Goal: Information Seeking & Learning: Check status

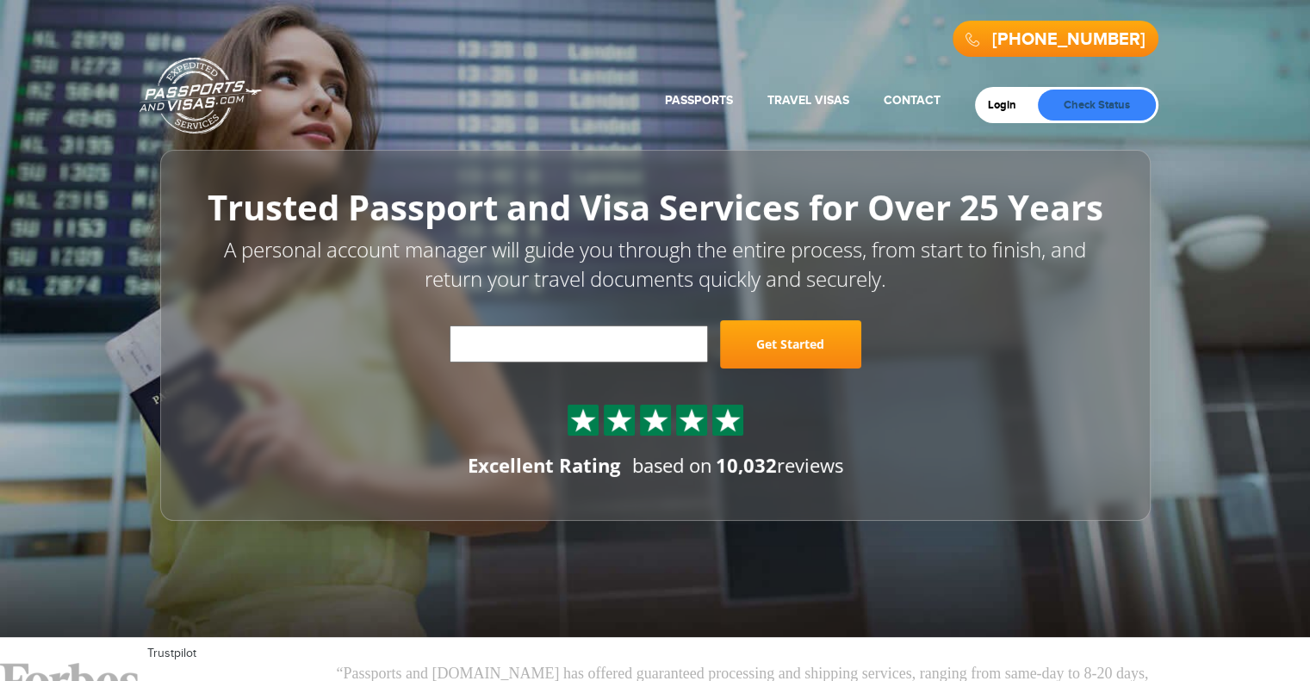
click at [1094, 102] on link "Check Status" at bounding box center [1097, 105] width 118 height 31
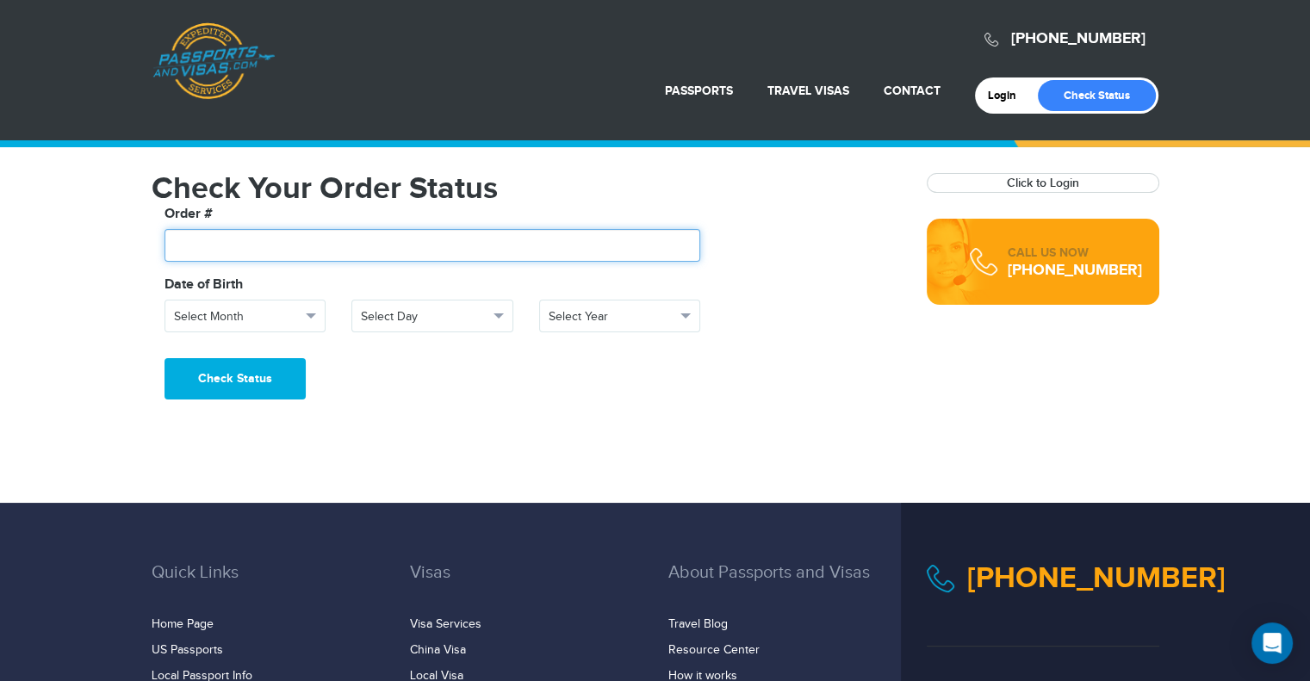
click at [205, 246] on input "text" at bounding box center [432, 245] width 537 height 33
type input "*******"
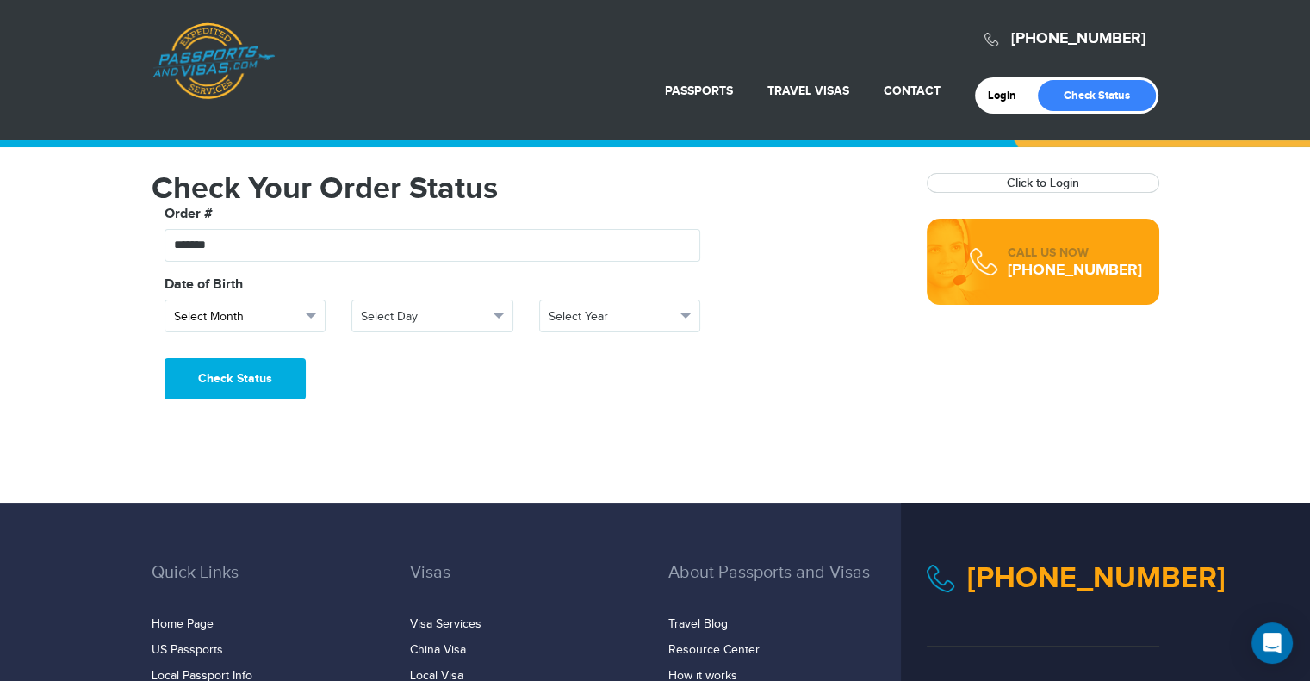
click at [315, 313] on span "button" at bounding box center [311, 315] width 10 height 5
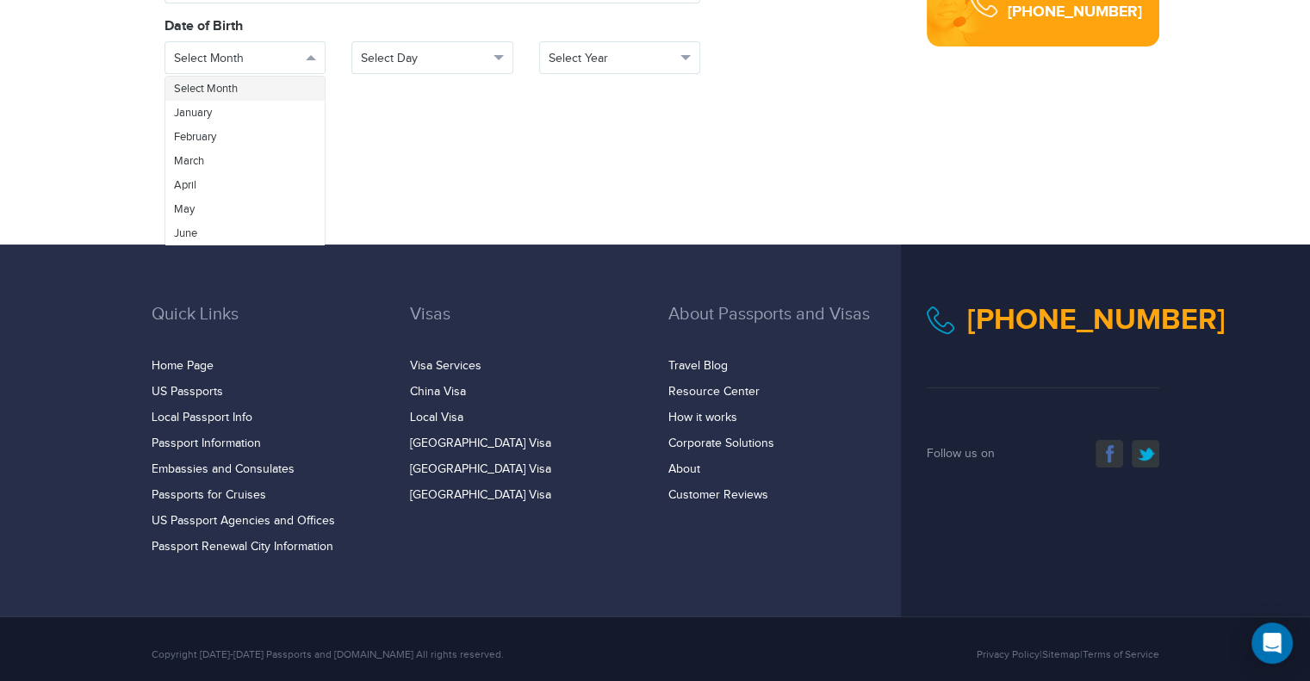
scroll to position [286, 0]
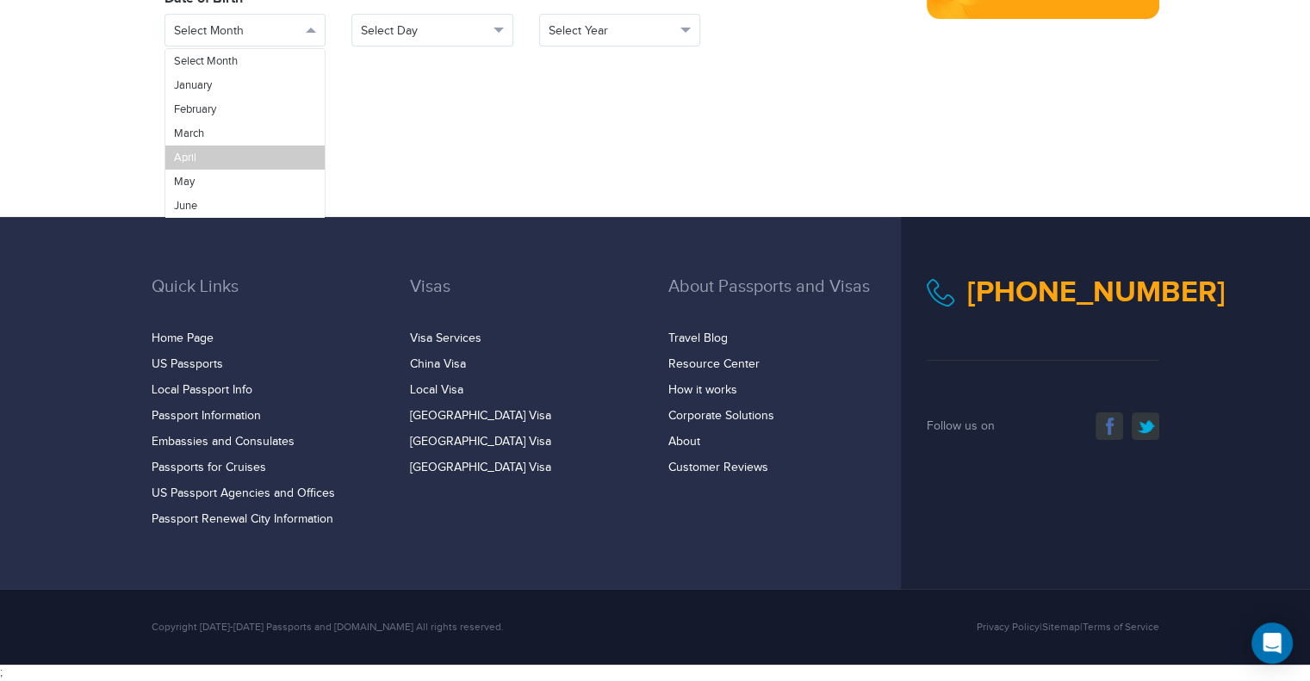
click at [261, 154] on link "April" at bounding box center [245, 158] width 160 height 24
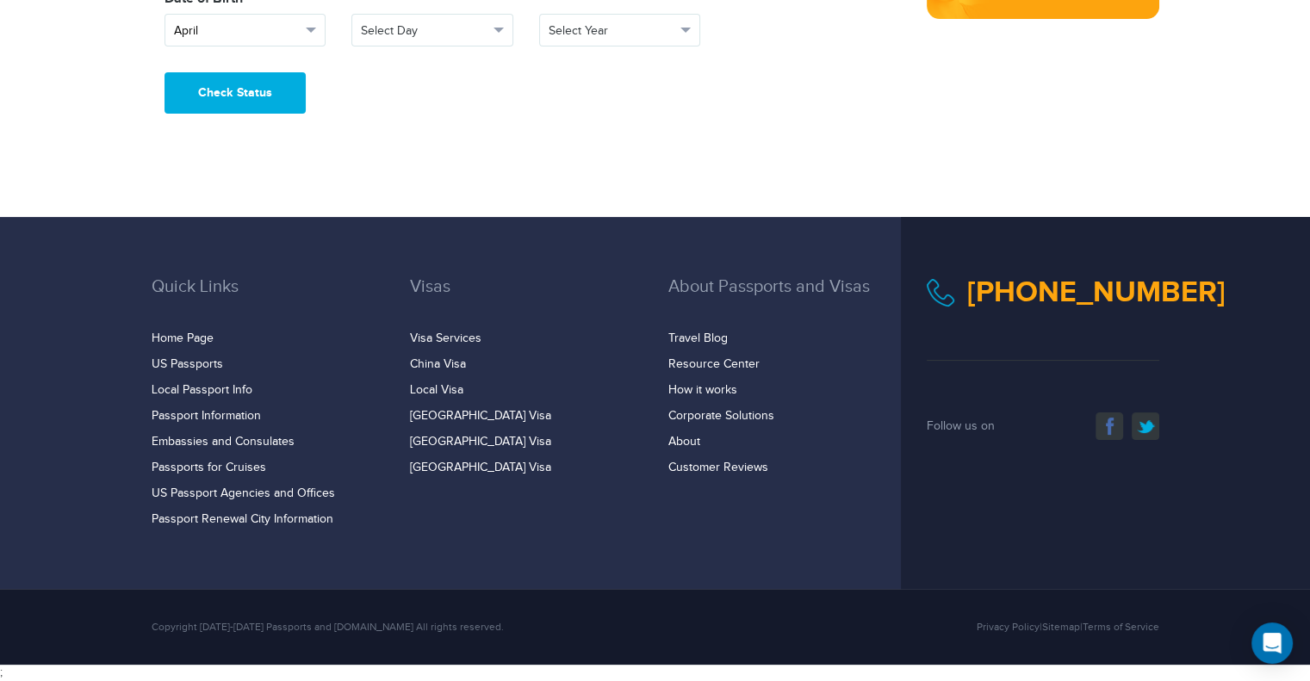
click at [311, 28] on span "button" at bounding box center [311, 30] width 10 height 5
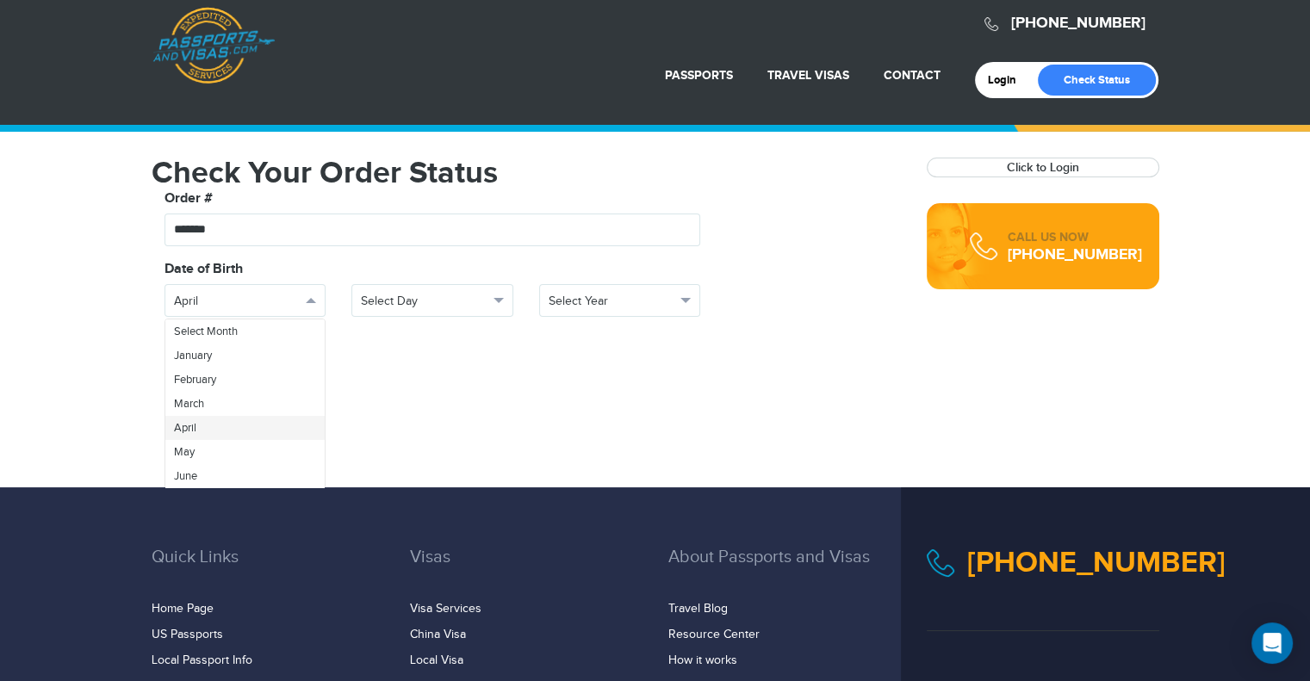
scroll to position [0, 0]
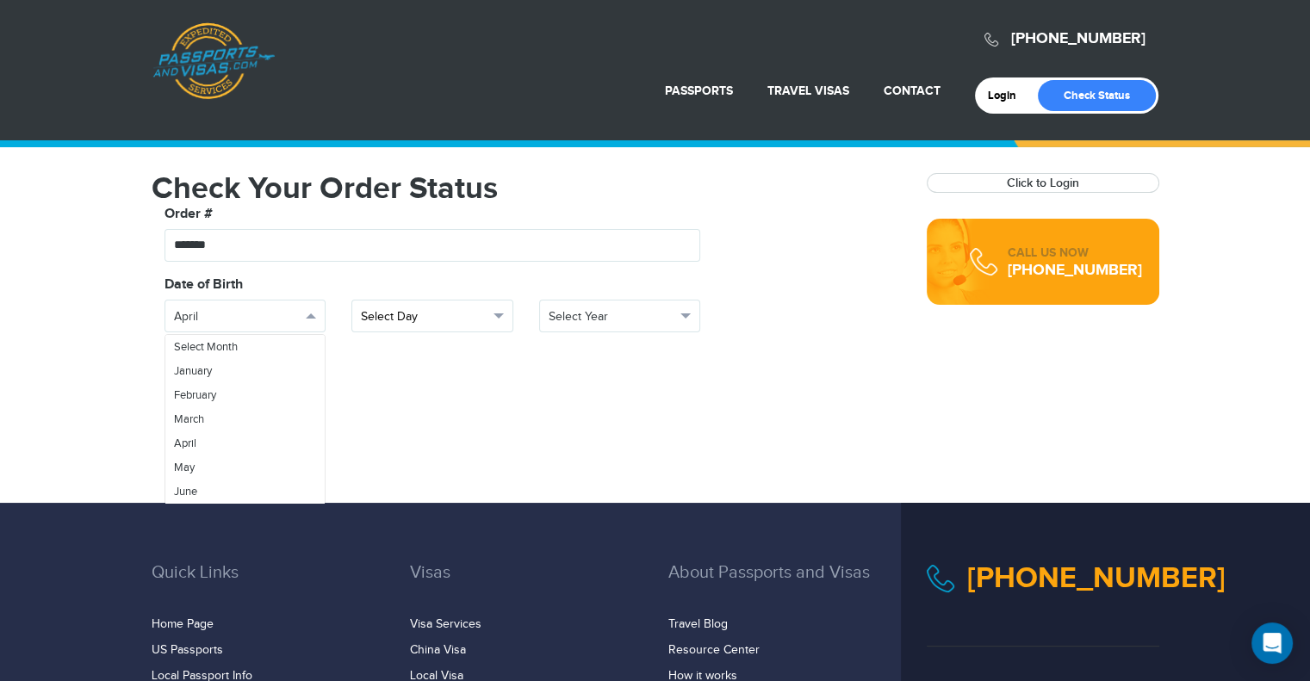
click at [503, 313] on span "button" at bounding box center [498, 315] width 10 height 5
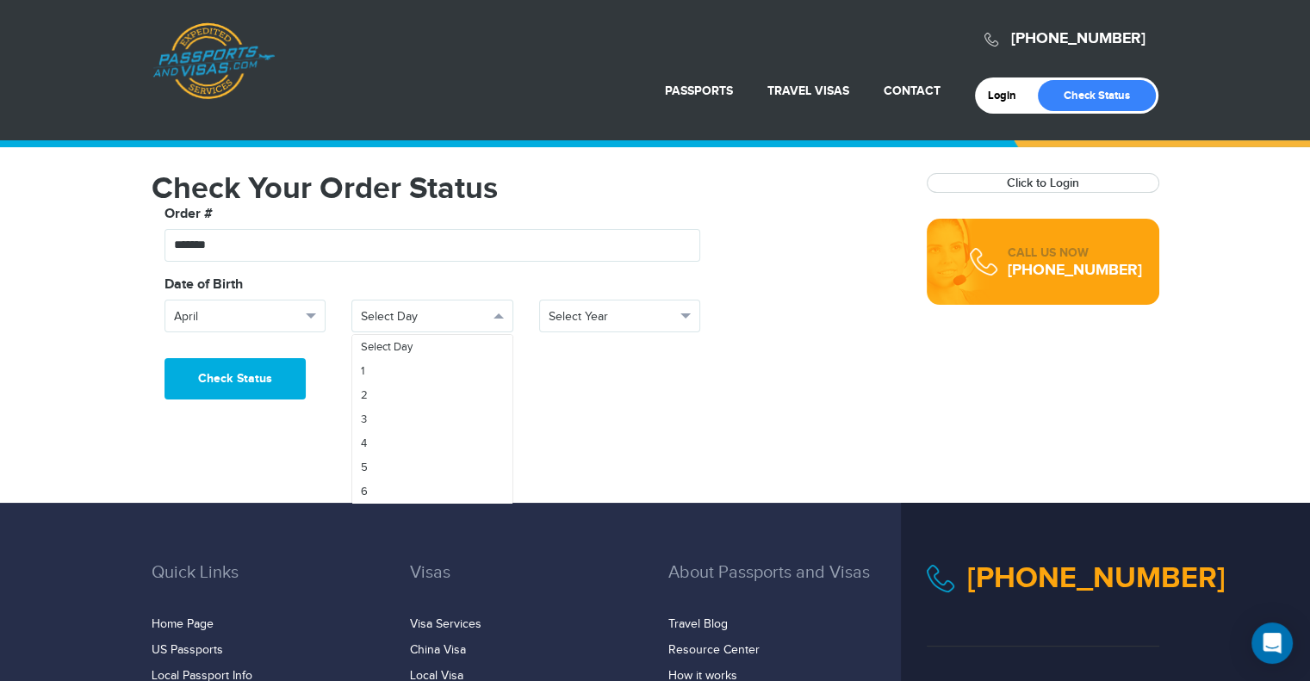
click at [287, 441] on div "800-860-8610 Passports & Visas.com Login Check Status Passports Passport Renewa…" at bounding box center [655, 251] width 1310 height 503
click at [257, 385] on button "Check Status" at bounding box center [234, 378] width 141 height 41
click at [257, 382] on button "Check Status" at bounding box center [234, 378] width 141 height 41
click at [210, 316] on span "April" at bounding box center [237, 316] width 127 height 17
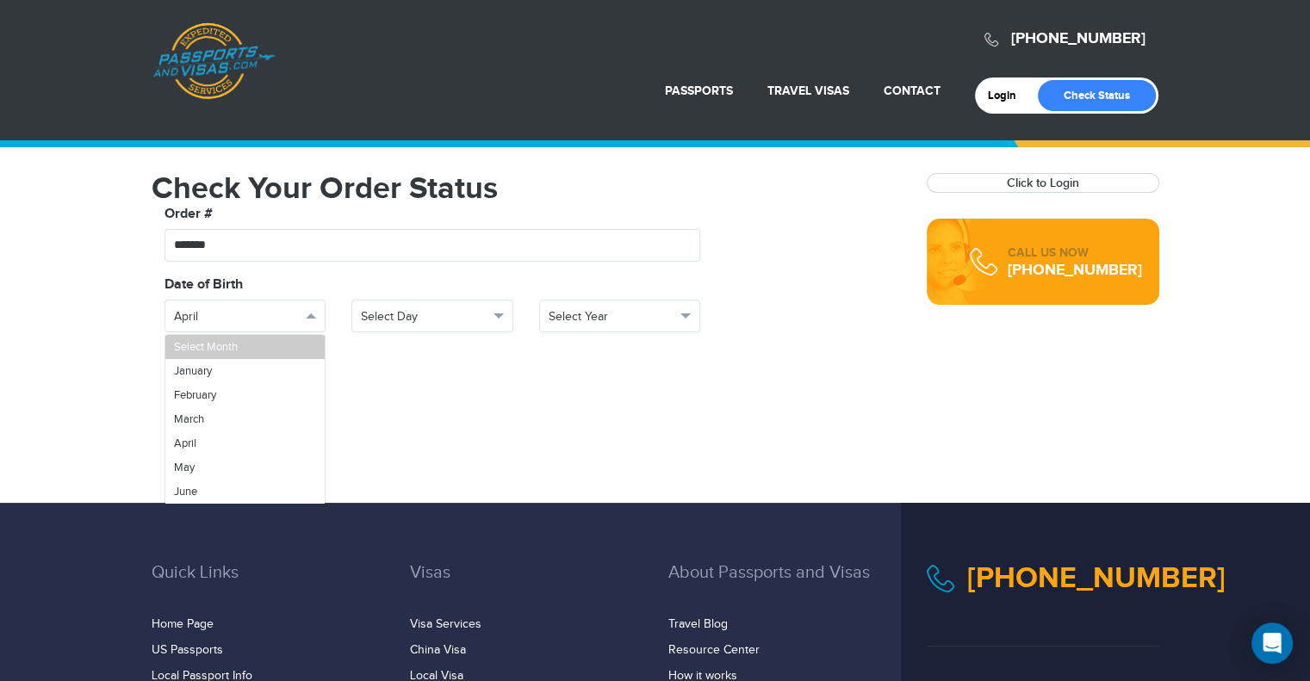
click at [252, 356] on link "Select Month" at bounding box center [245, 347] width 160 height 24
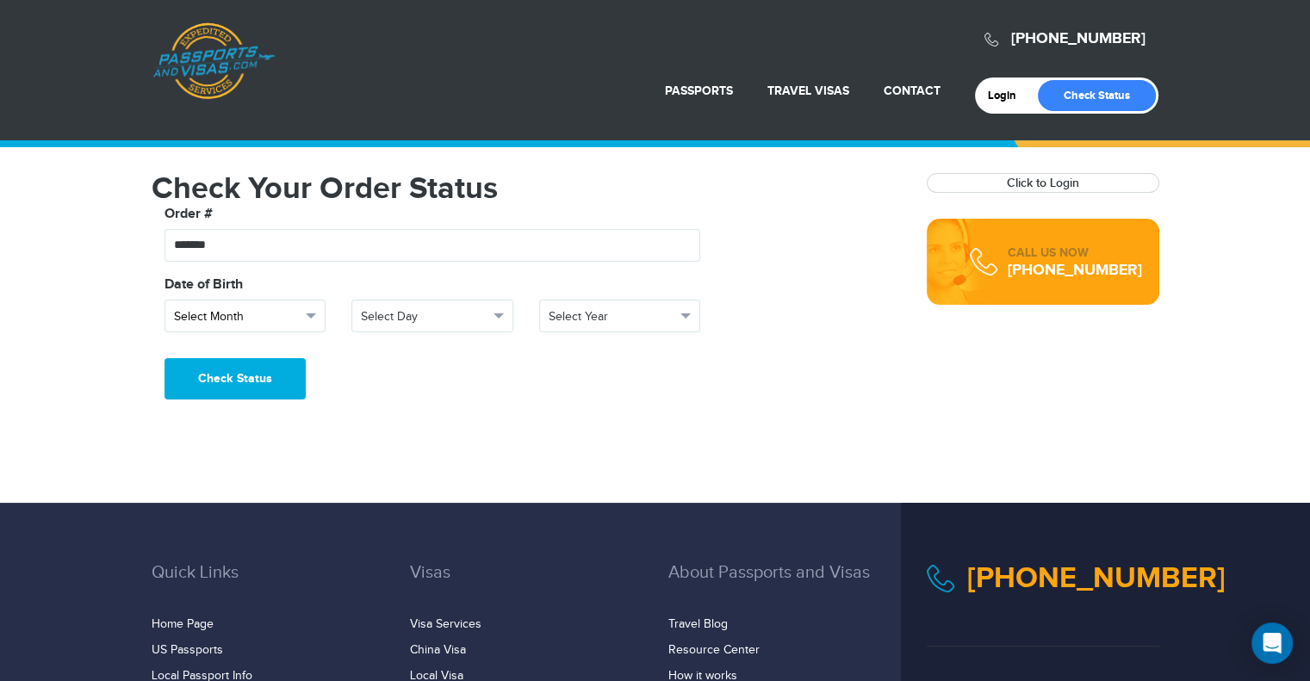
click at [301, 311] on button "Select Month" at bounding box center [245, 316] width 162 height 33
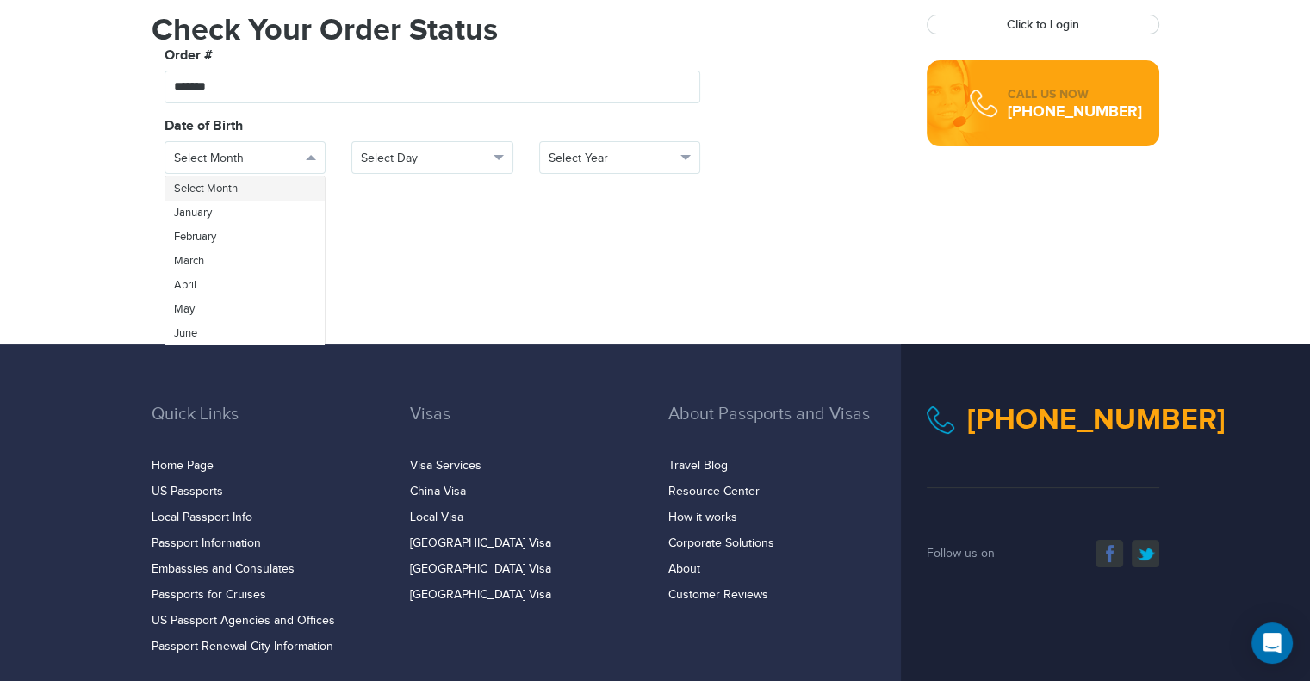
scroll to position [160, 0]
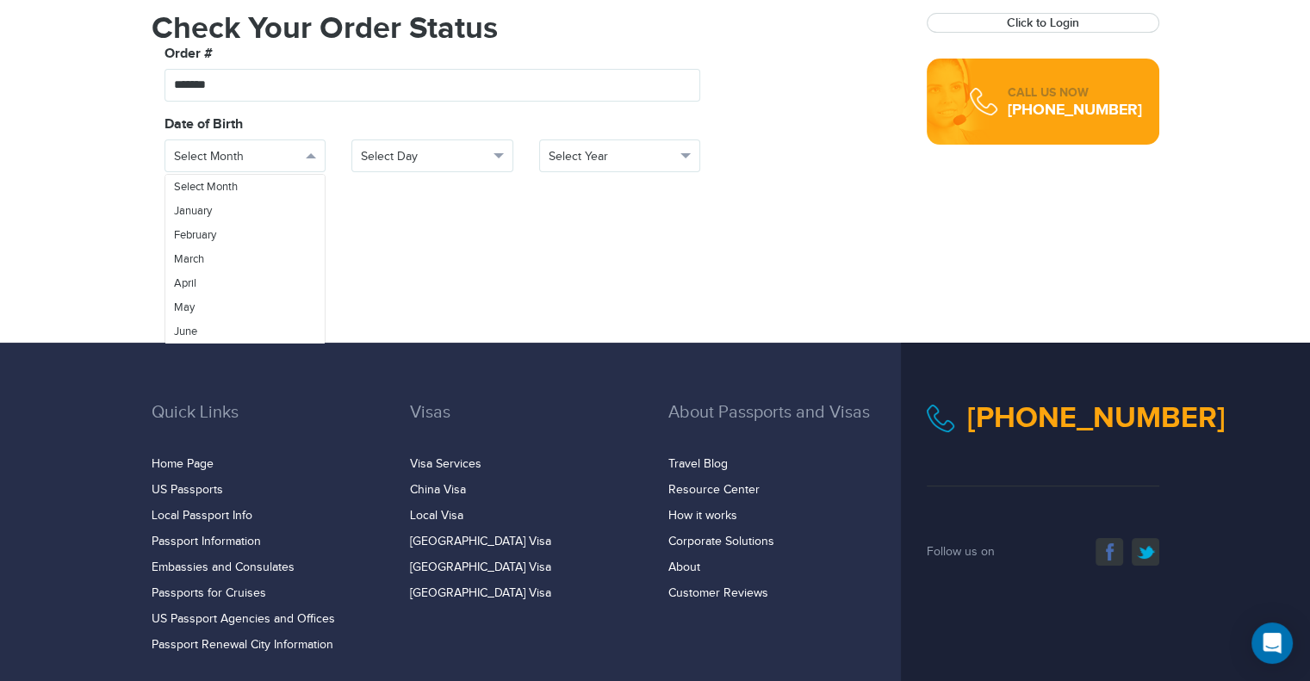
click at [1084, 296] on div "800-860-8610 Passports & Visas.com Login Check Status Passports Passport Renewa…" at bounding box center [655, 91] width 1310 height 503
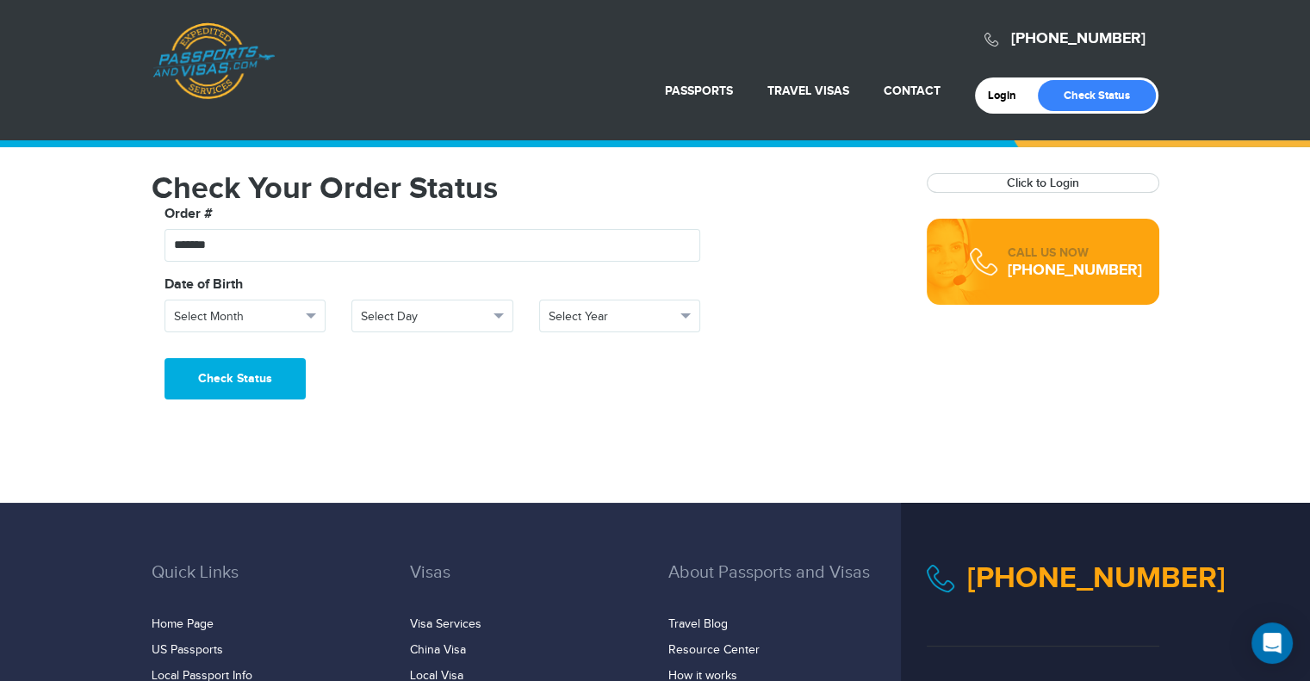
scroll to position [9, 0]
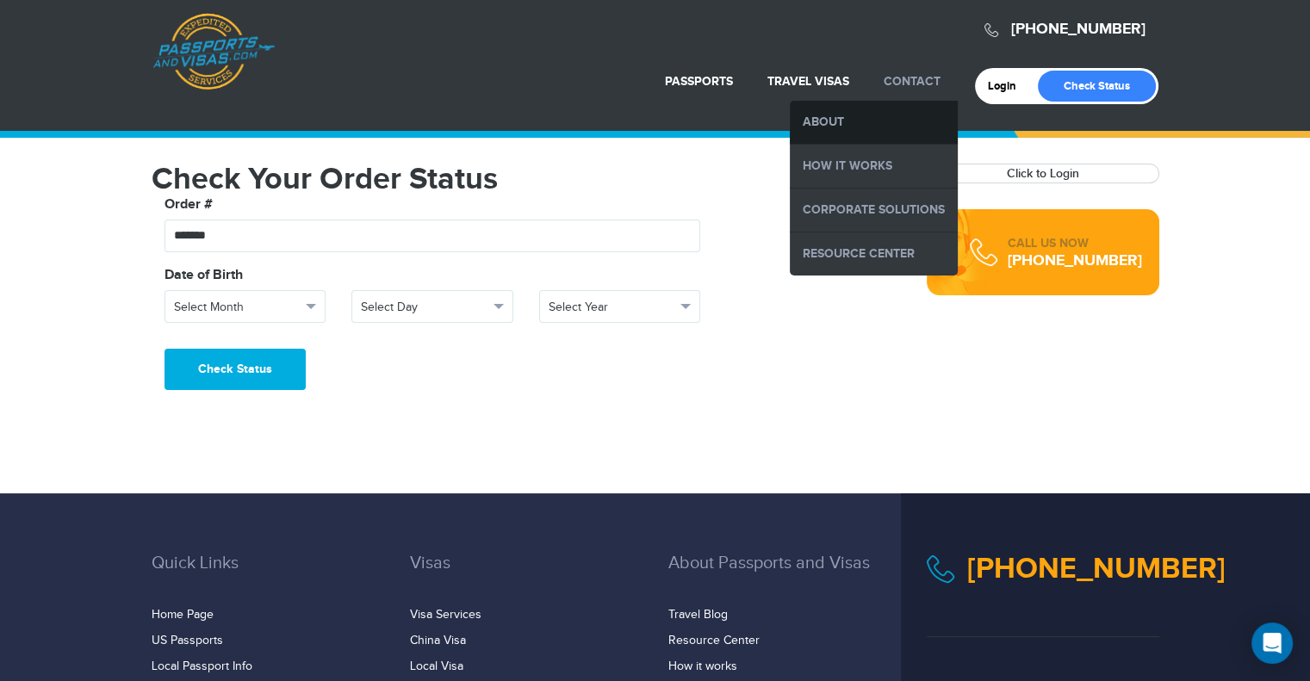
click at [827, 116] on link "About" at bounding box center [874, 122] width 168 height 43
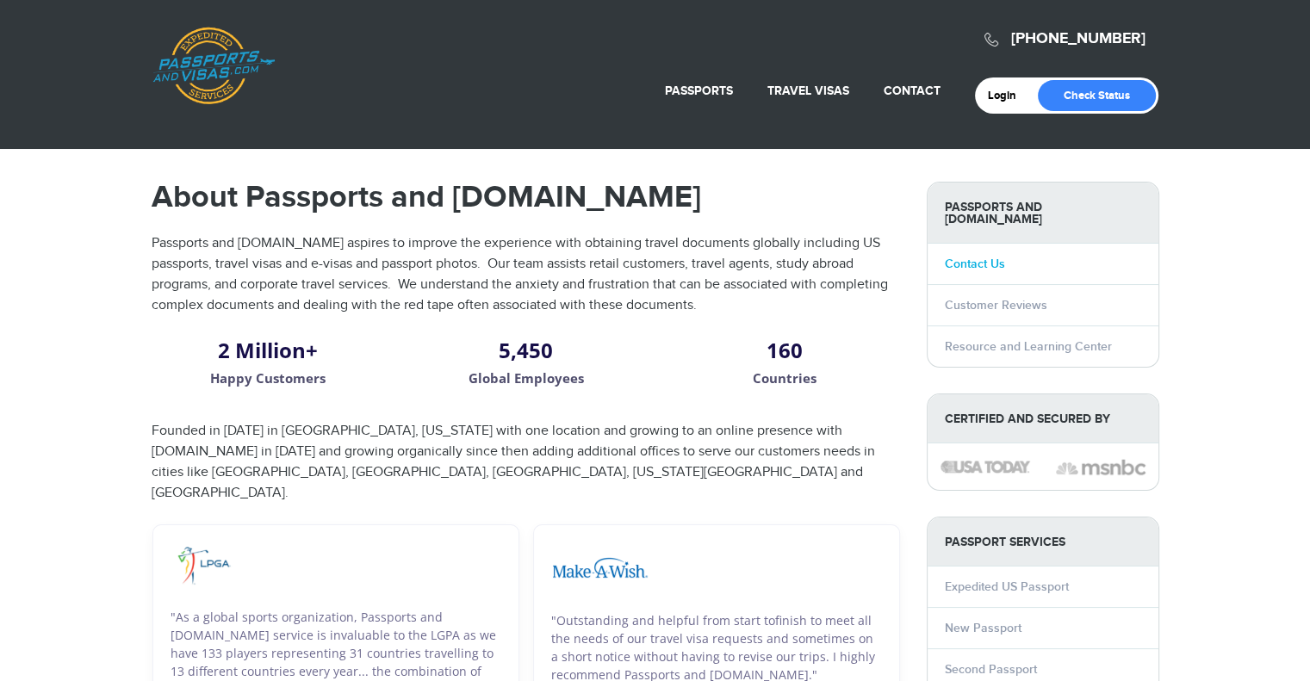
click at [985, 257] on link "Contact Us" at bounding box center [975, 264] width 60 height 15
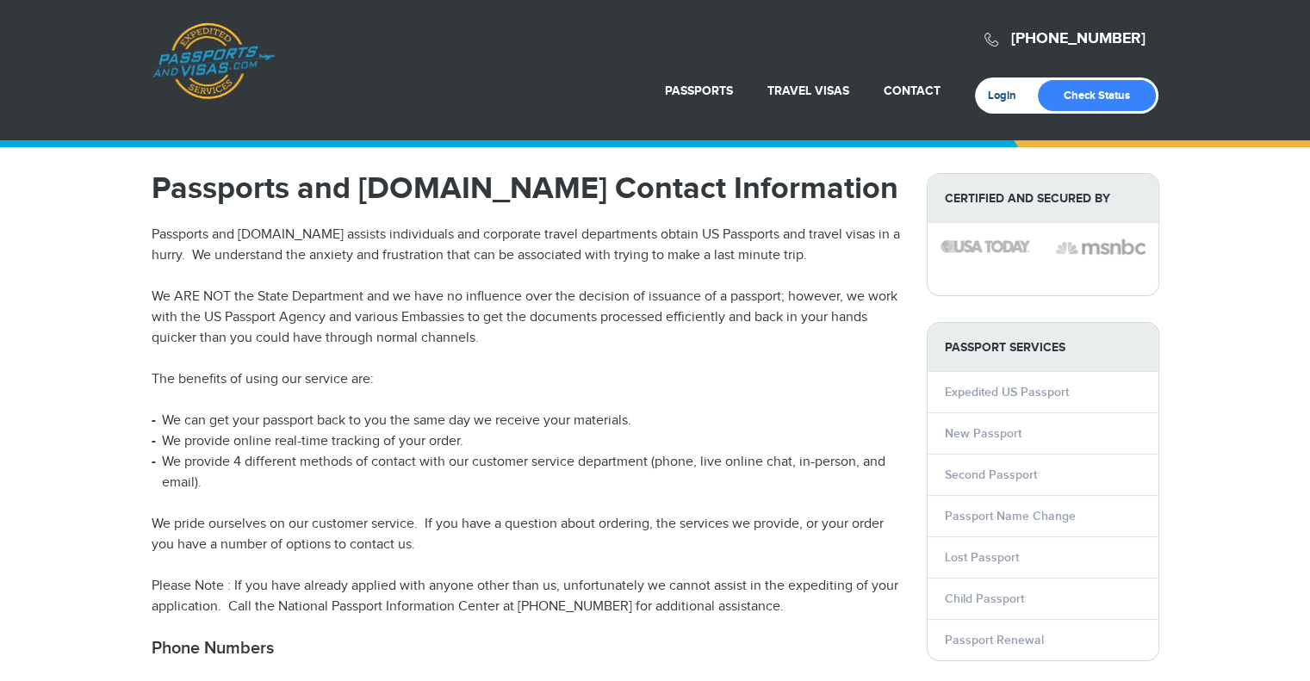
click at [999, 95] on link "Login" at bounding box center [1008, 96] width 40 height 14
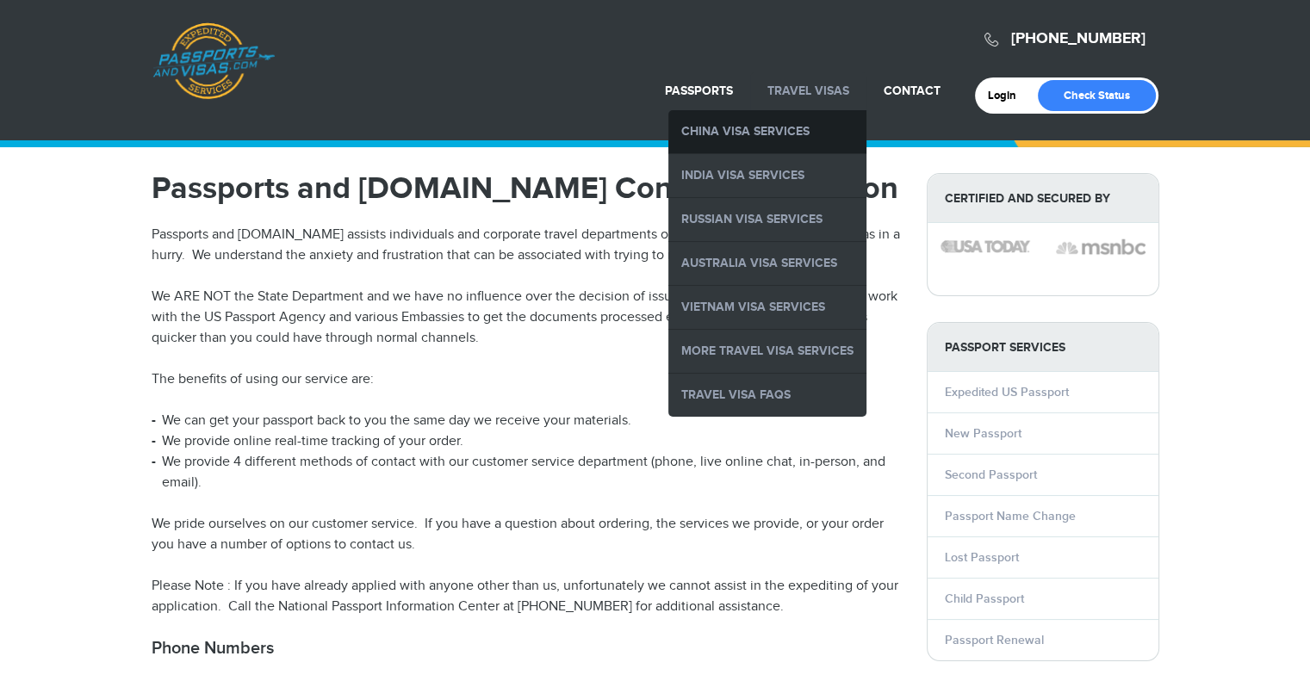
click at [768, 130] on link "China Visa Services" at bounding box center [767, 131] width 198 height 43
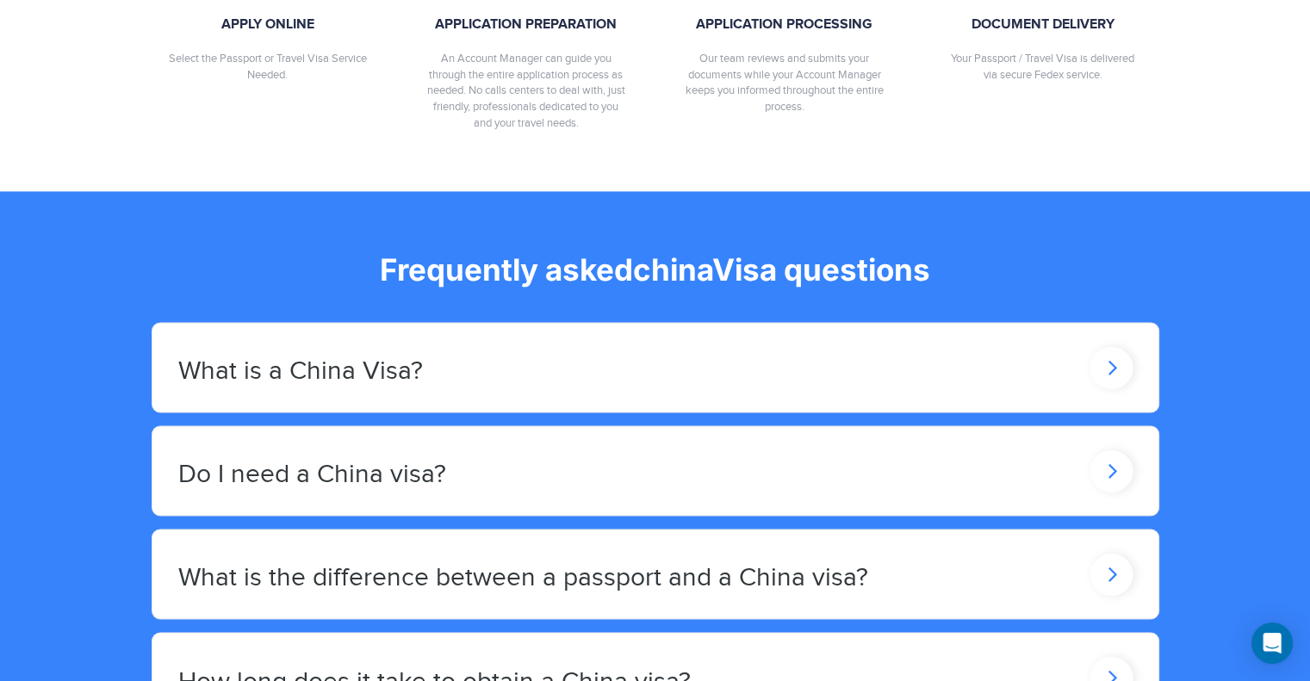
scroll to position [2769, 0]
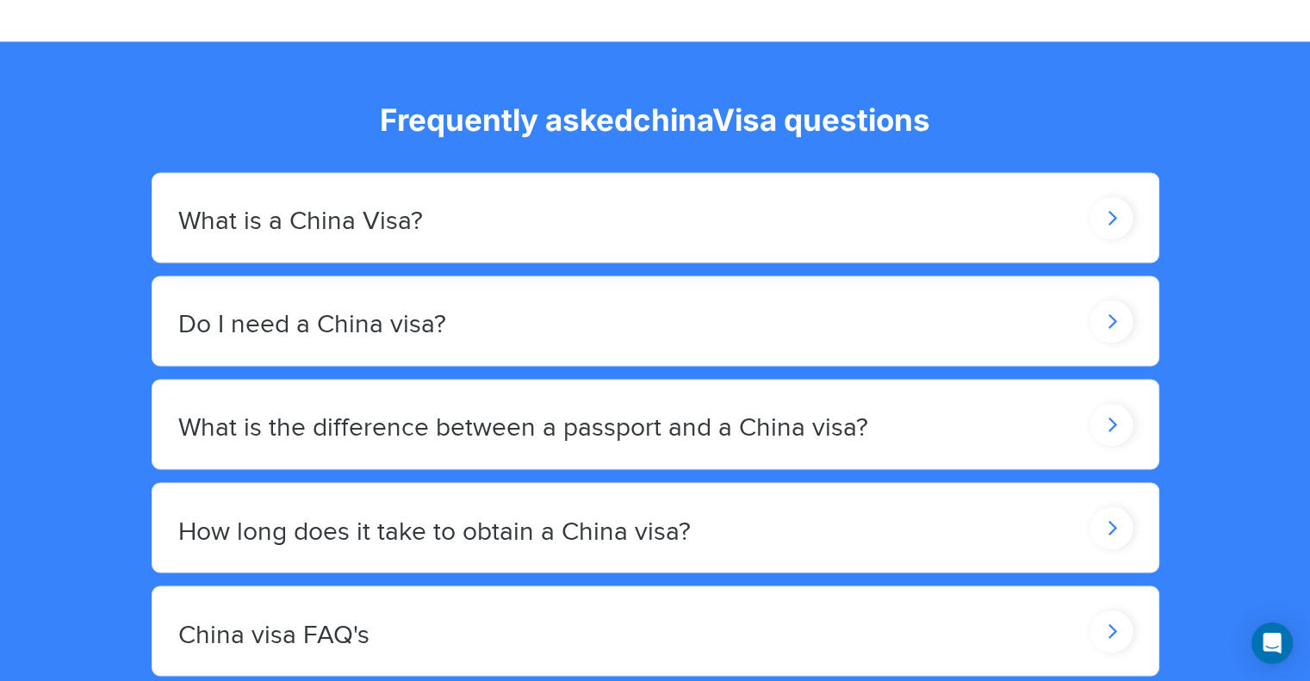
click at [1110, 506] on icon at bounding box center [1110, 527] width 43 height 42
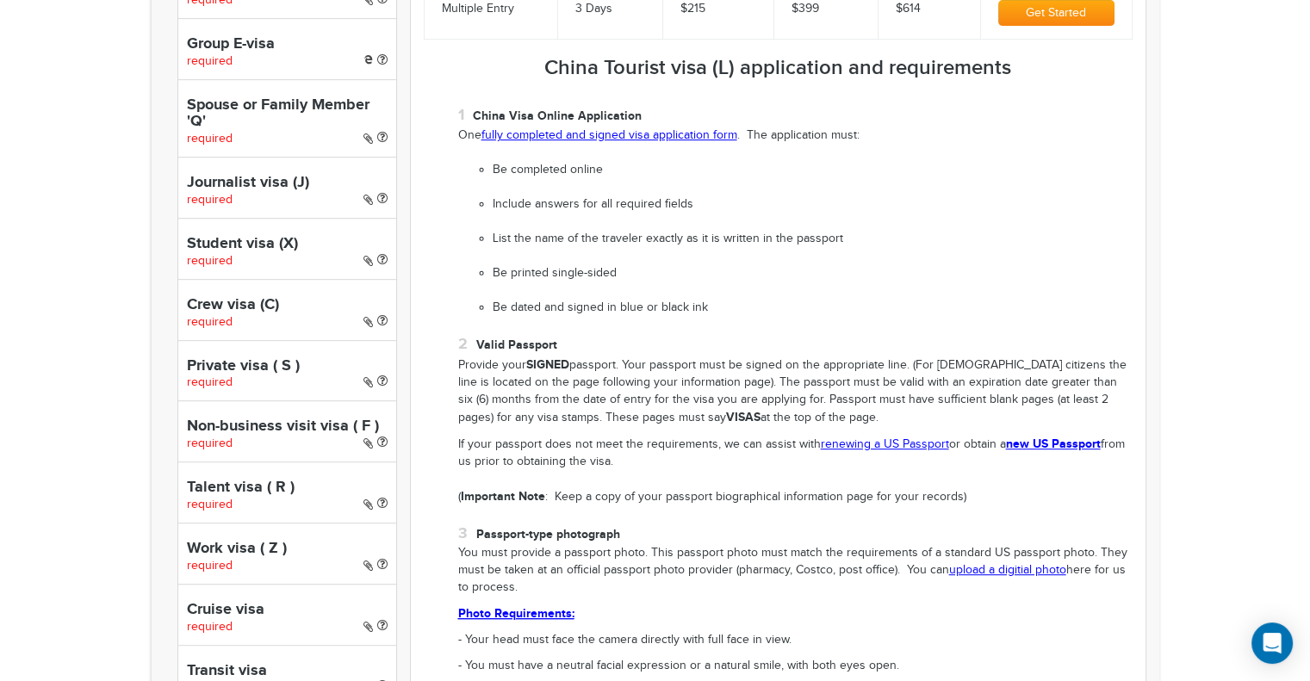
scroll to position [0, 0]
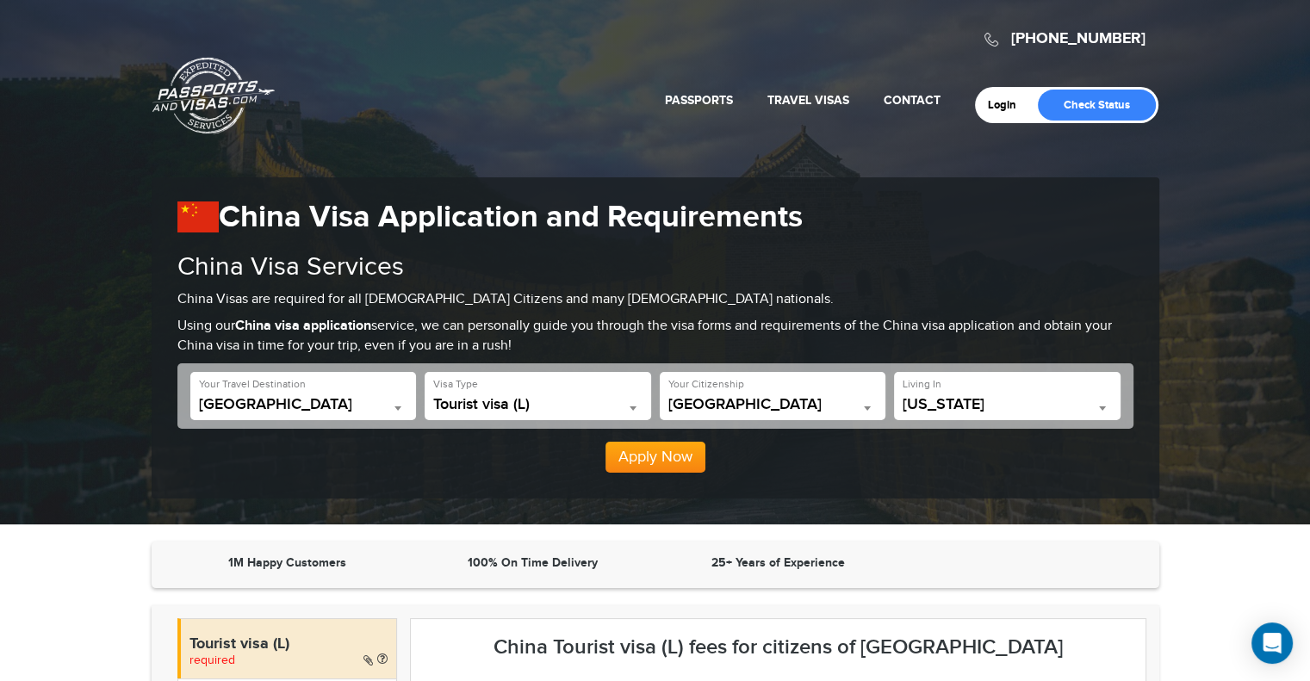
click at [1105, 400] on span at bounding box center [1102, 408] width 17 height 22
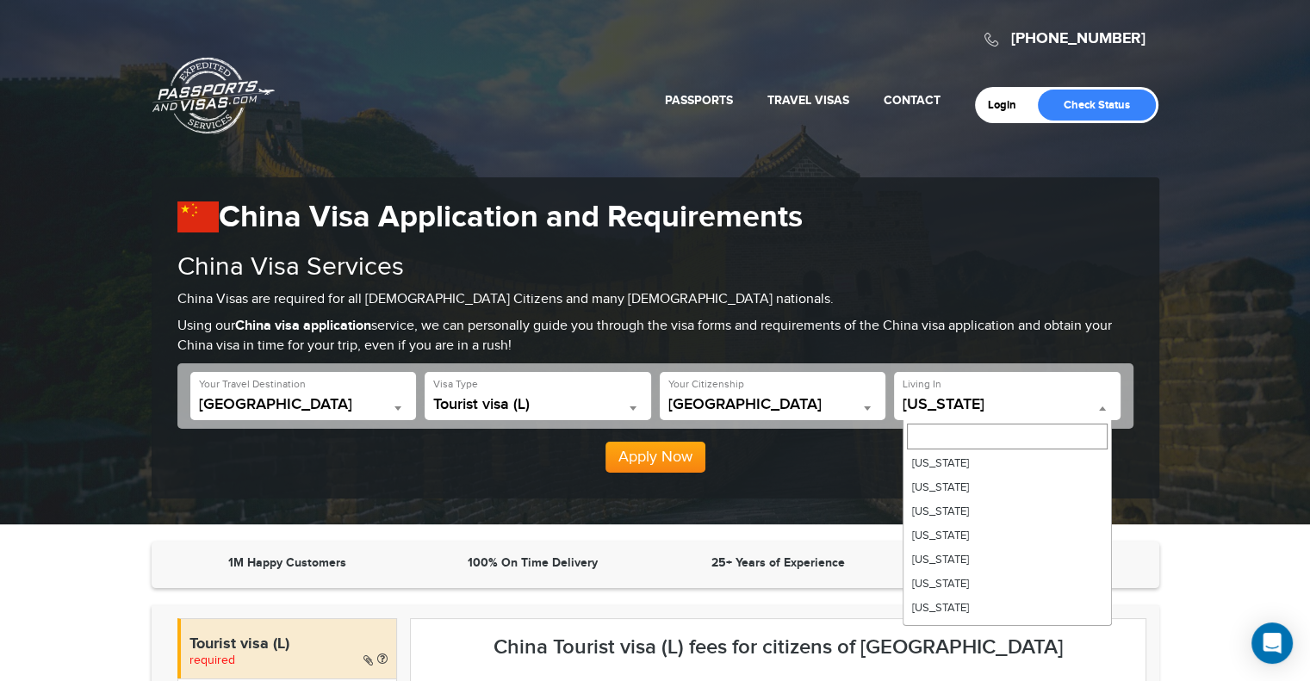
scroll to position [218, 0]
select select "**"
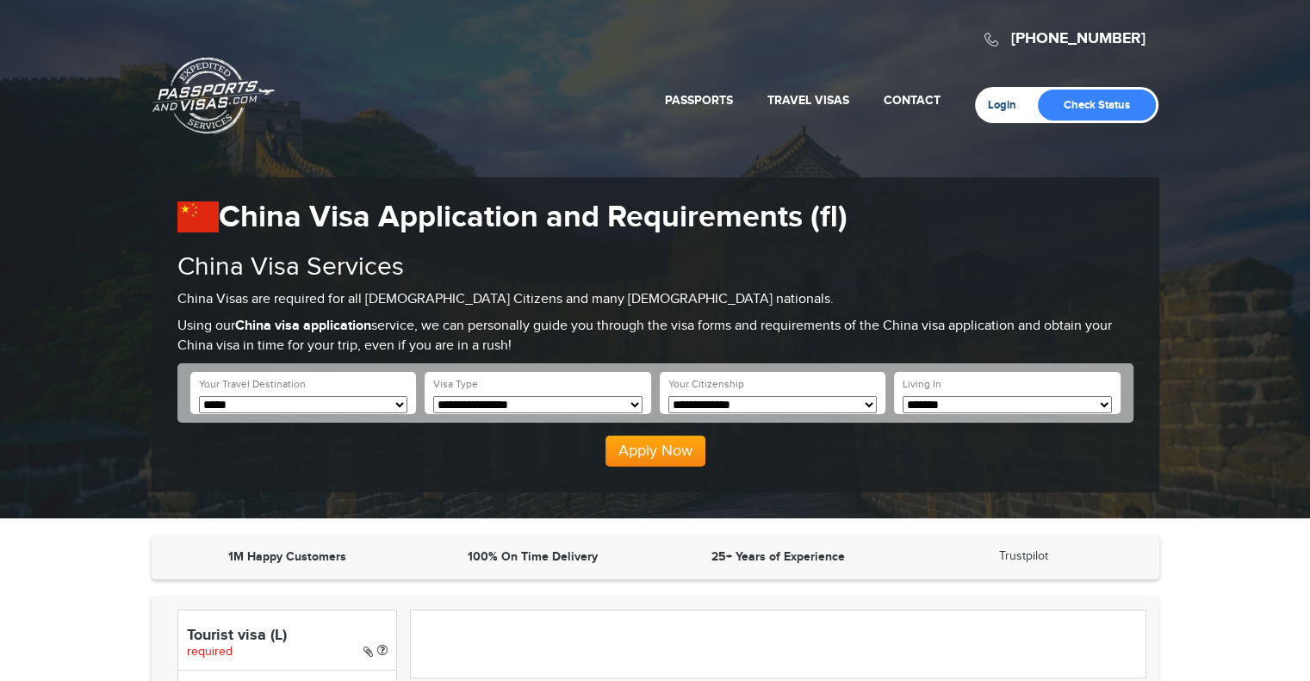
click at [1002, 106] on link "Login" at bounding box center [1008, 105] width 40 height 14
click at [1085, 107] on link "Check Status" at bounding box center [1097, 105] width 118 height 31
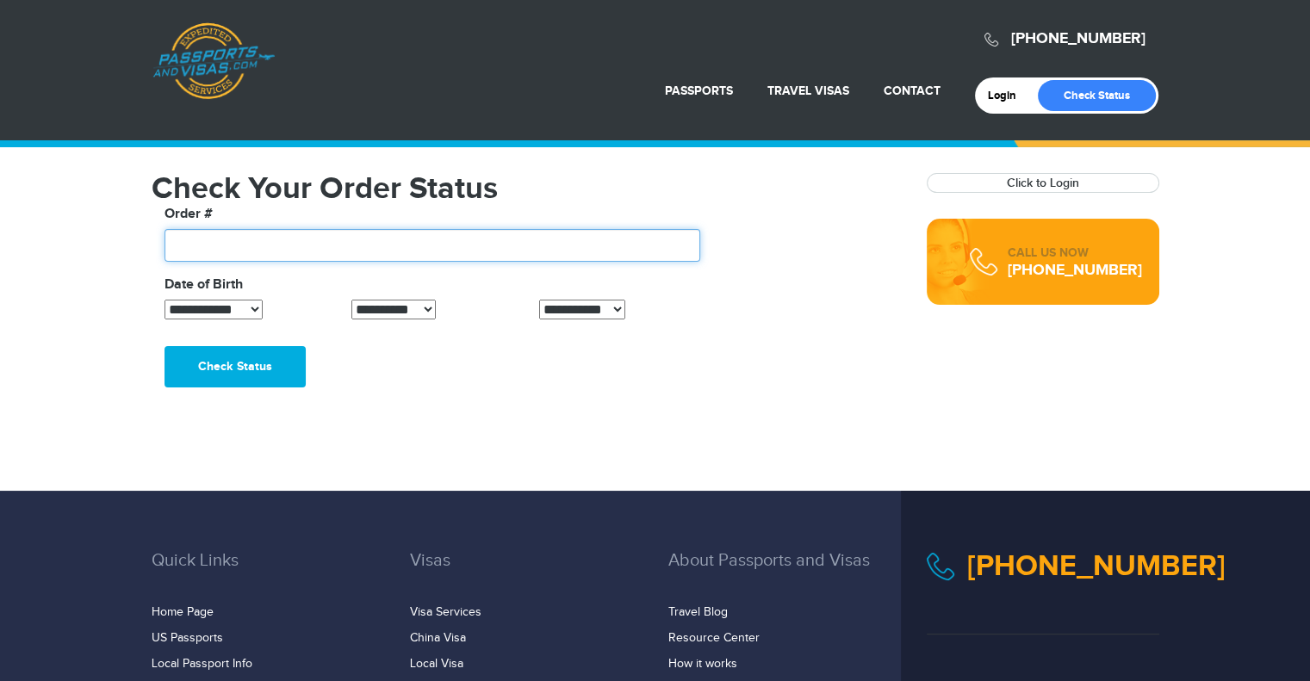
click at [195, 243] on input "text" at bounding box center [432, 245] width 537 height 33
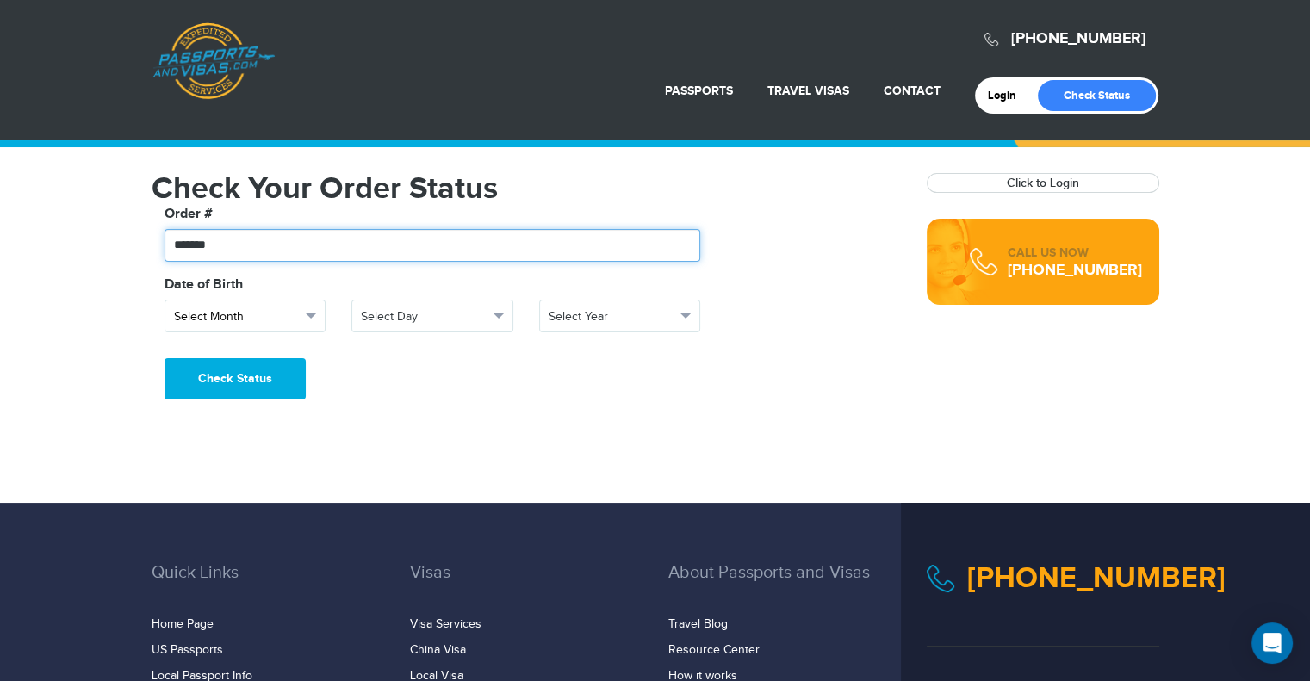
type input "*******"
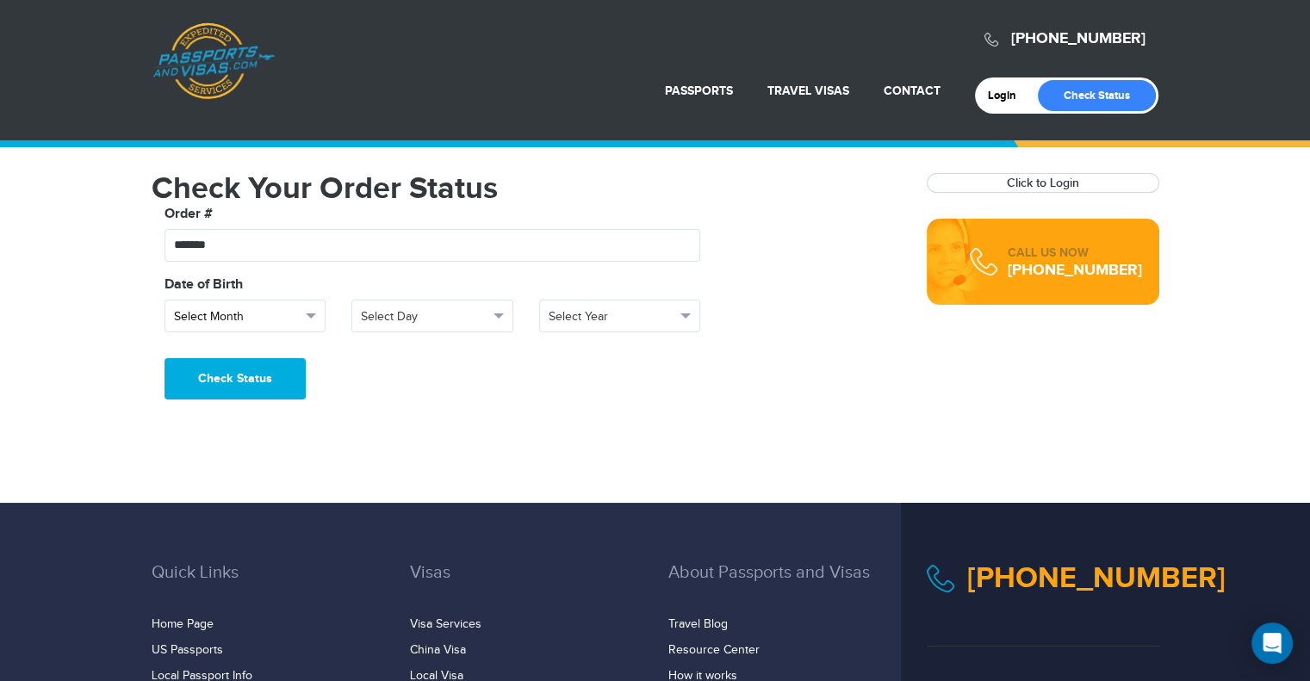
click at [313, 311] on button "Select Month" at bounding box center [245, 316] width 162 height 33
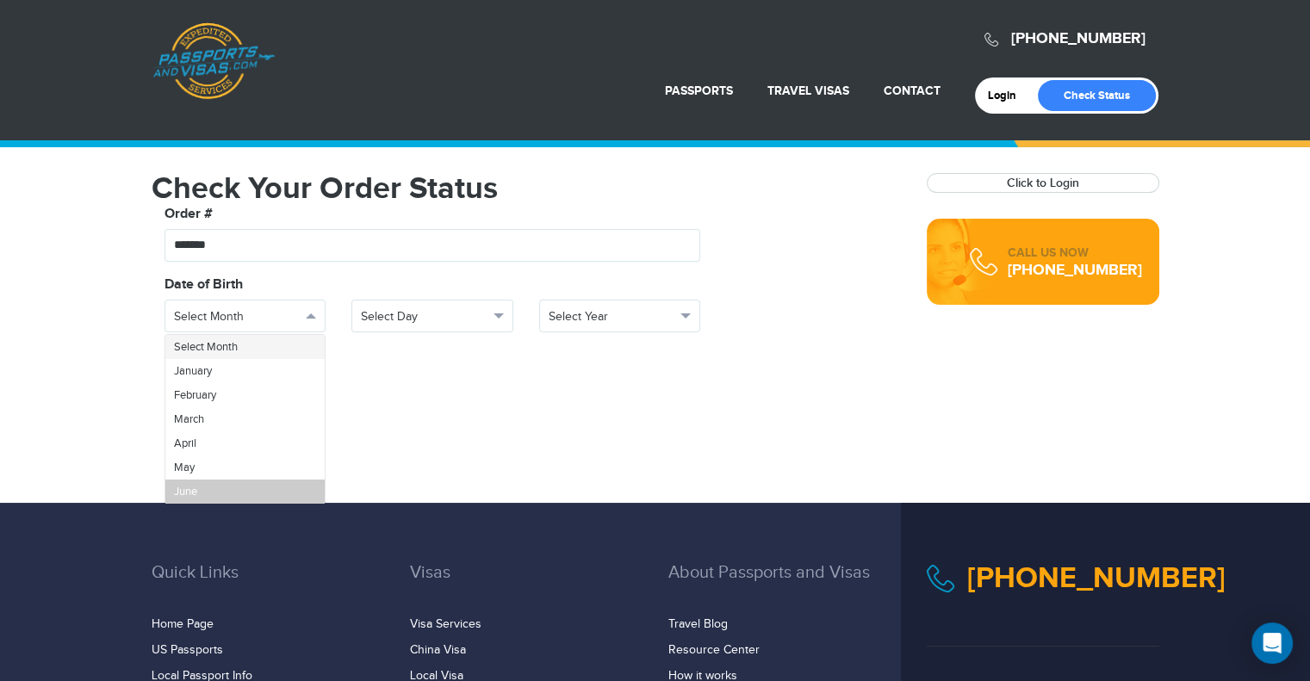
scroll to position [60, 0]
click at [209, 483] on link "August" at bounding box center [245, 480] width 160 height 24
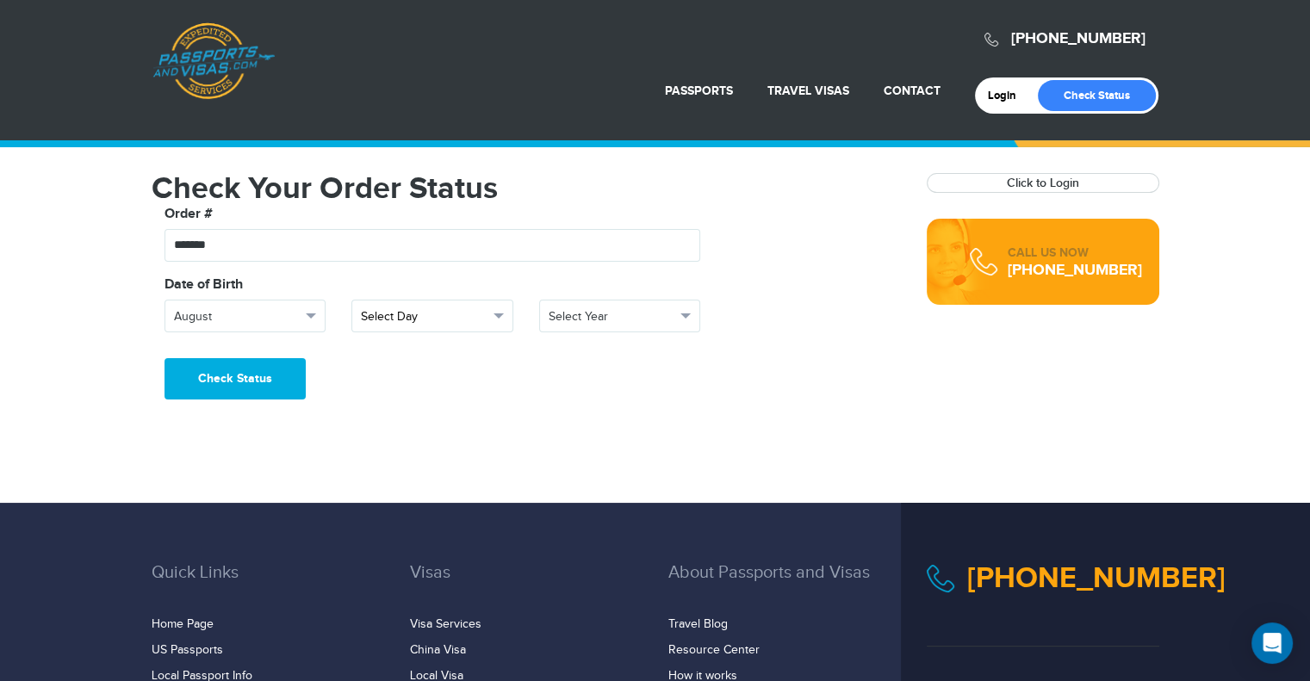
click at [505, 317] on button "Select Day" at bounding box center [432, 316] width 162 height 33
click at [390, 475] on link "21" at bounding box center [432, 477] width 160 height 24
click at [683, 323] on button "Select Year" at bounding box center [620, 316] width 162 height 33
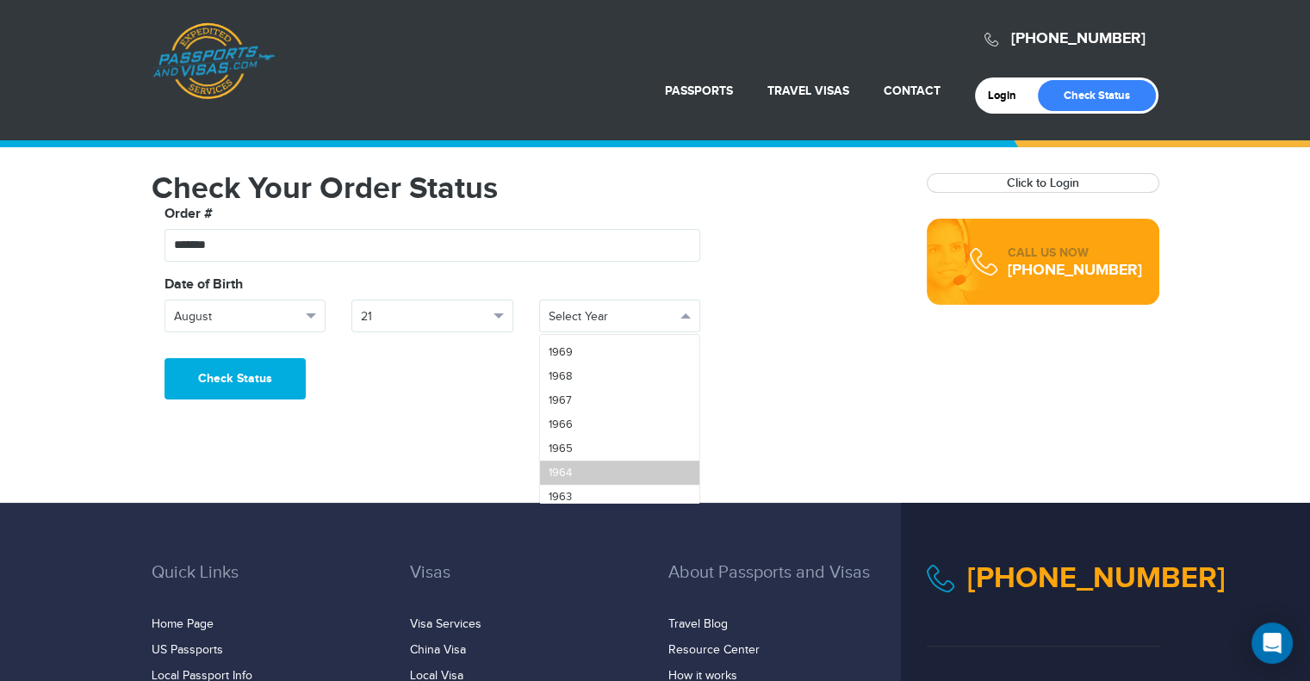
click at [579, 468] on link "1964" at bounding box center [620, 473] width 160 height 24
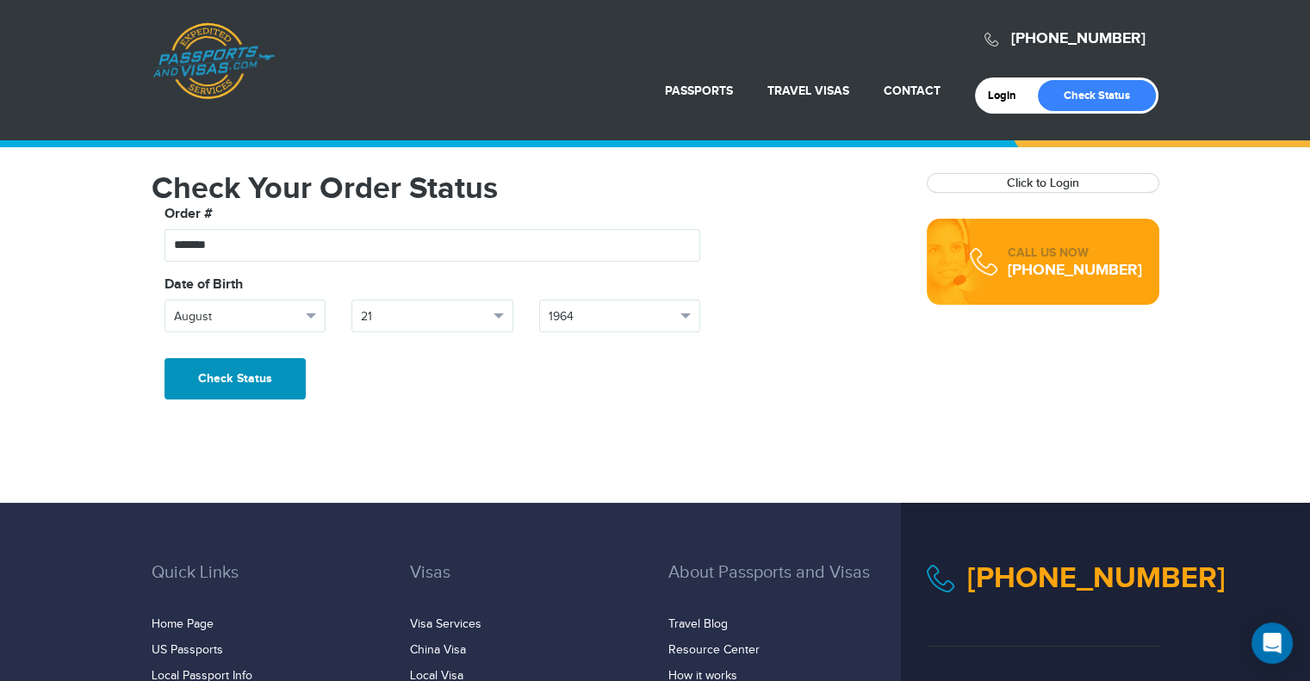
click at [242, 383] on button "Check Status" at bounding box center [234, 378] width 141 height 41
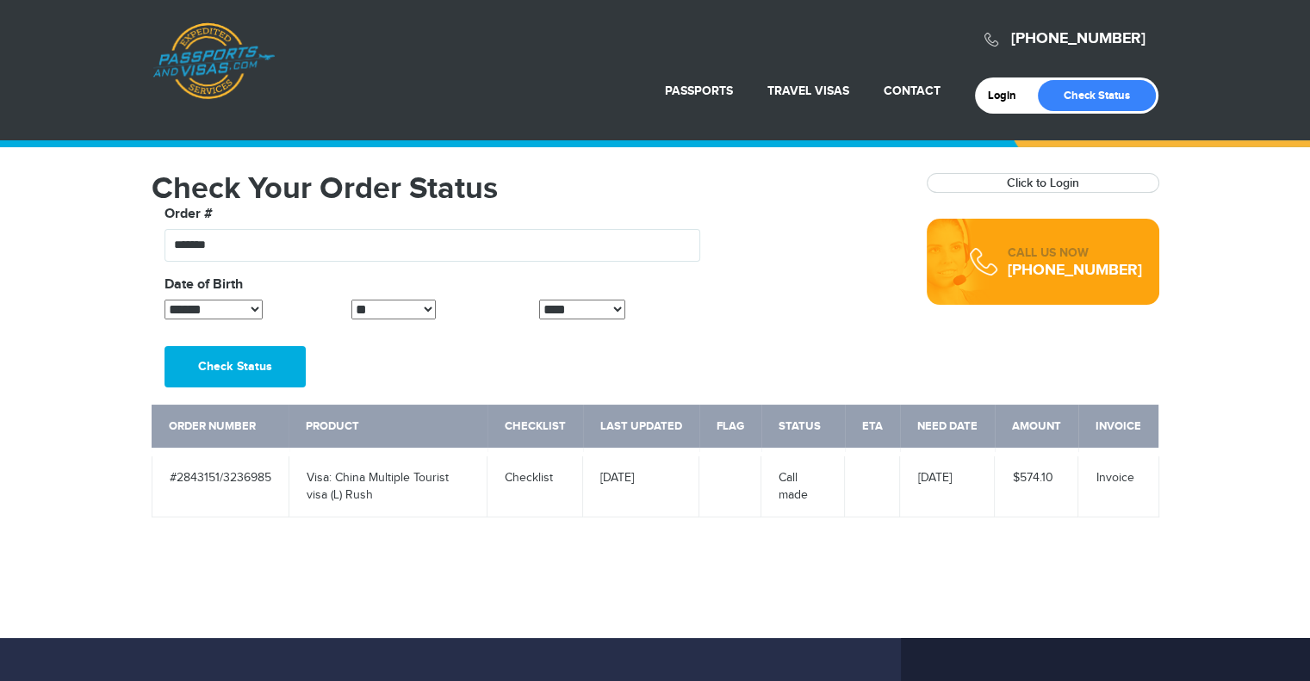
click at [224, 487] on td "#2843151/3236985" at bounding box center [220, 484] width 137 height 65
click at [524, 475] on link "Checklist" at bounding box center [529, 478] width 48 height 14
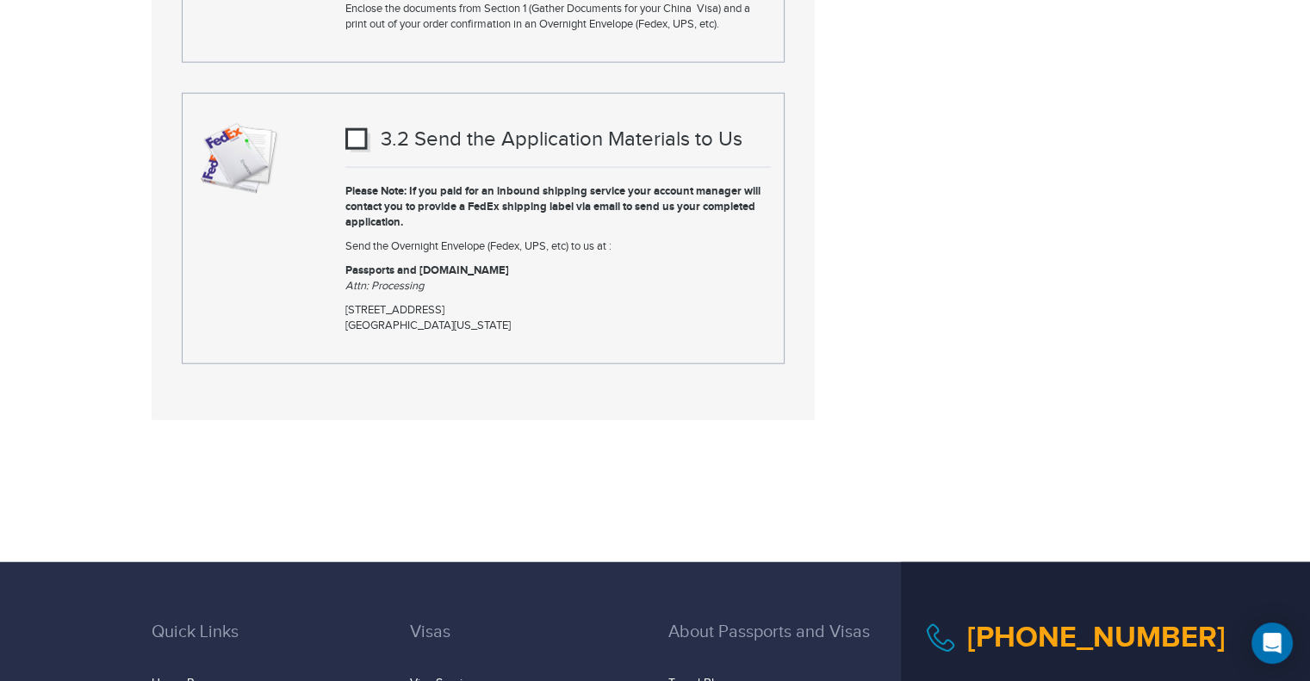
scroll to position [4522, 0]
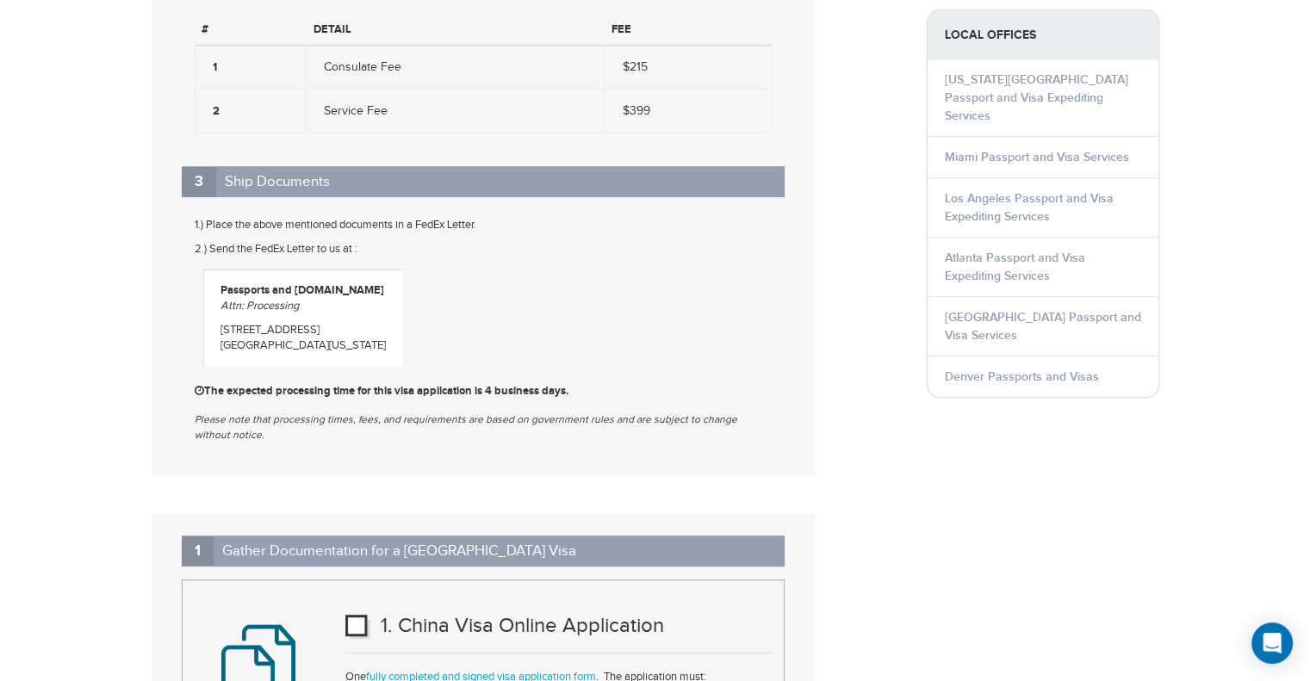
scroll to position [896, 0]
